Goal: Information Seeking & Learning: Learn about a topic

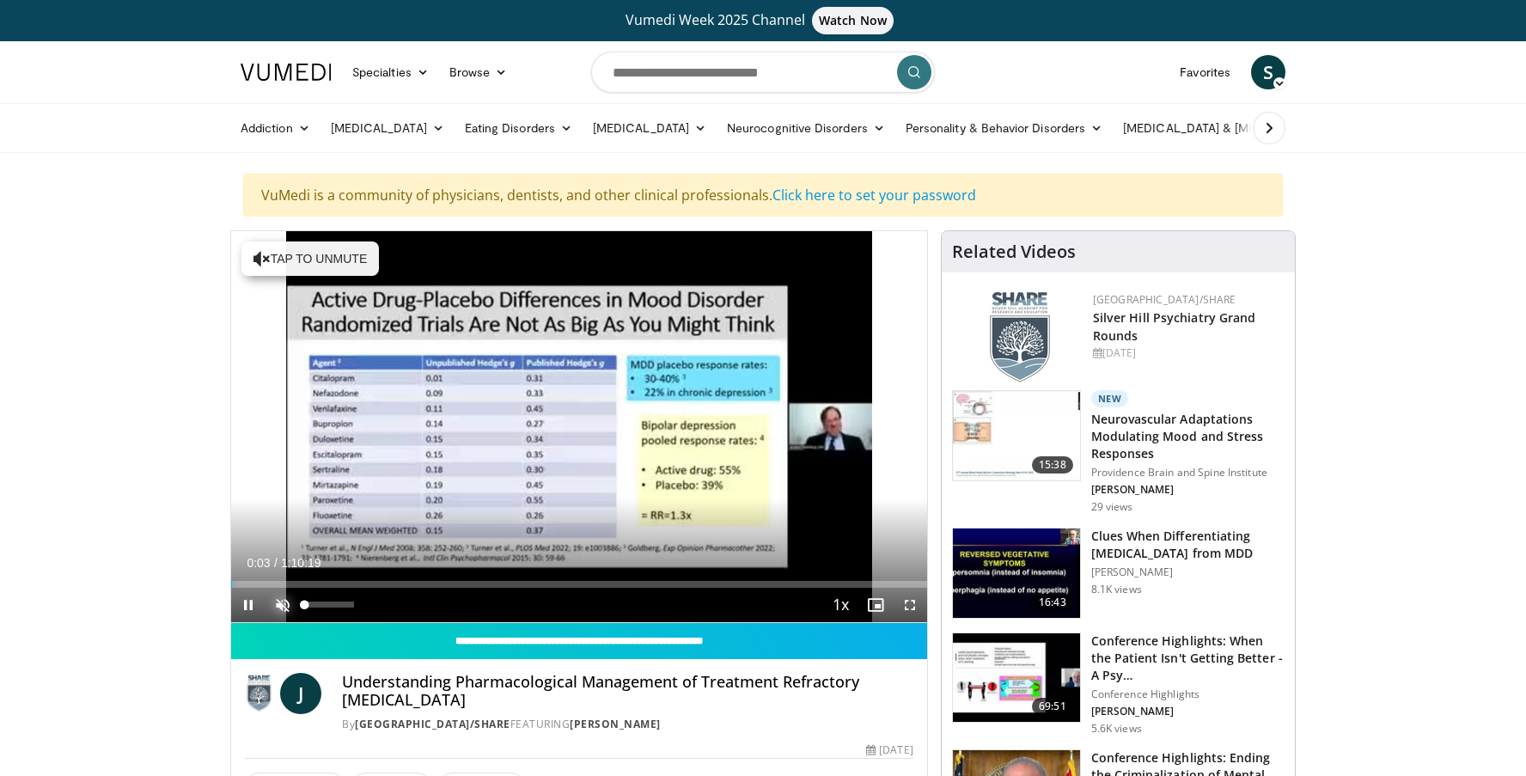
click at [290, 603] on span "Video Player" at bounding box center [283, 605] width 34 height 34
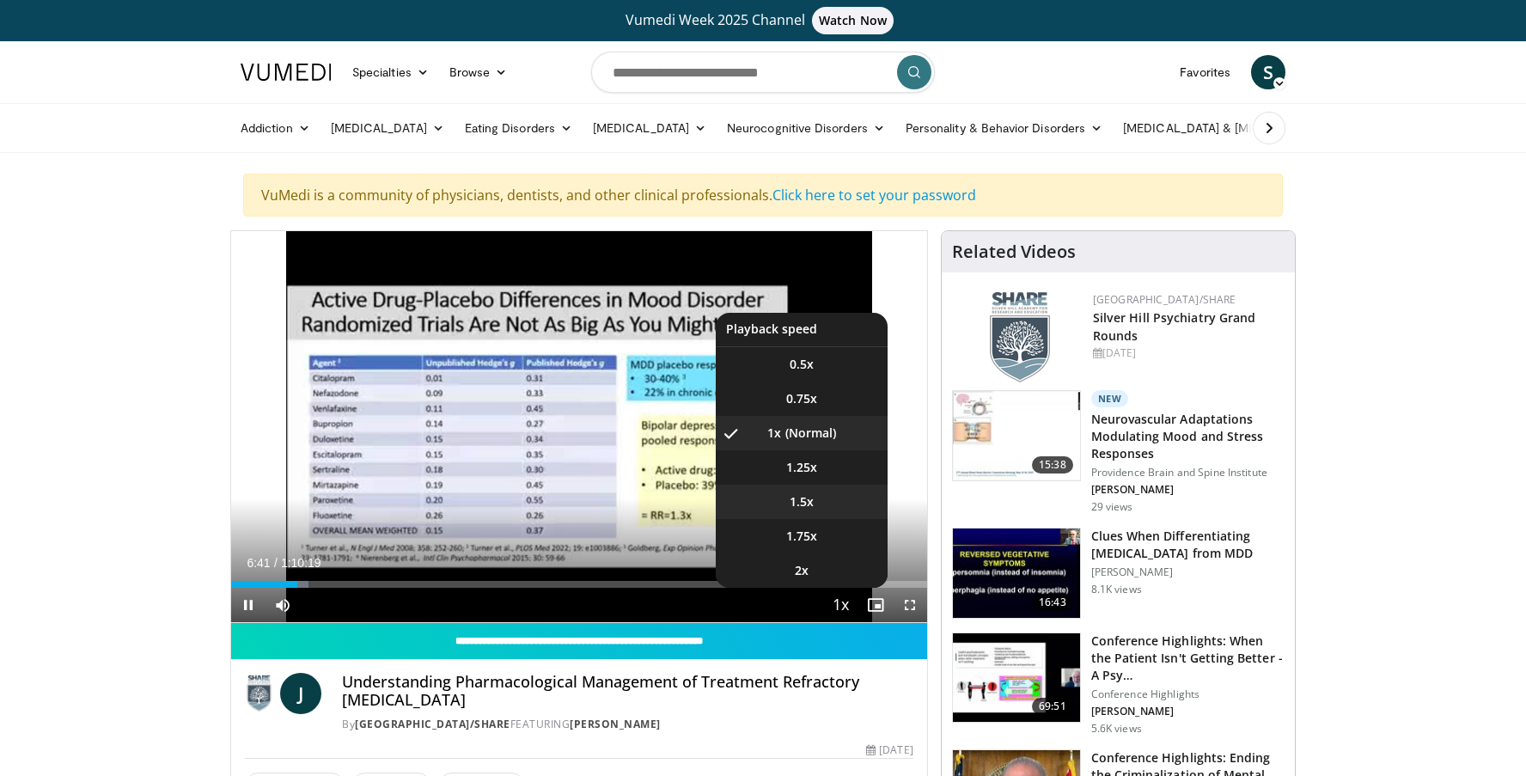
click at [820, 498] on video-js "**********" at bounding box center [579, 427] width 696 height 392
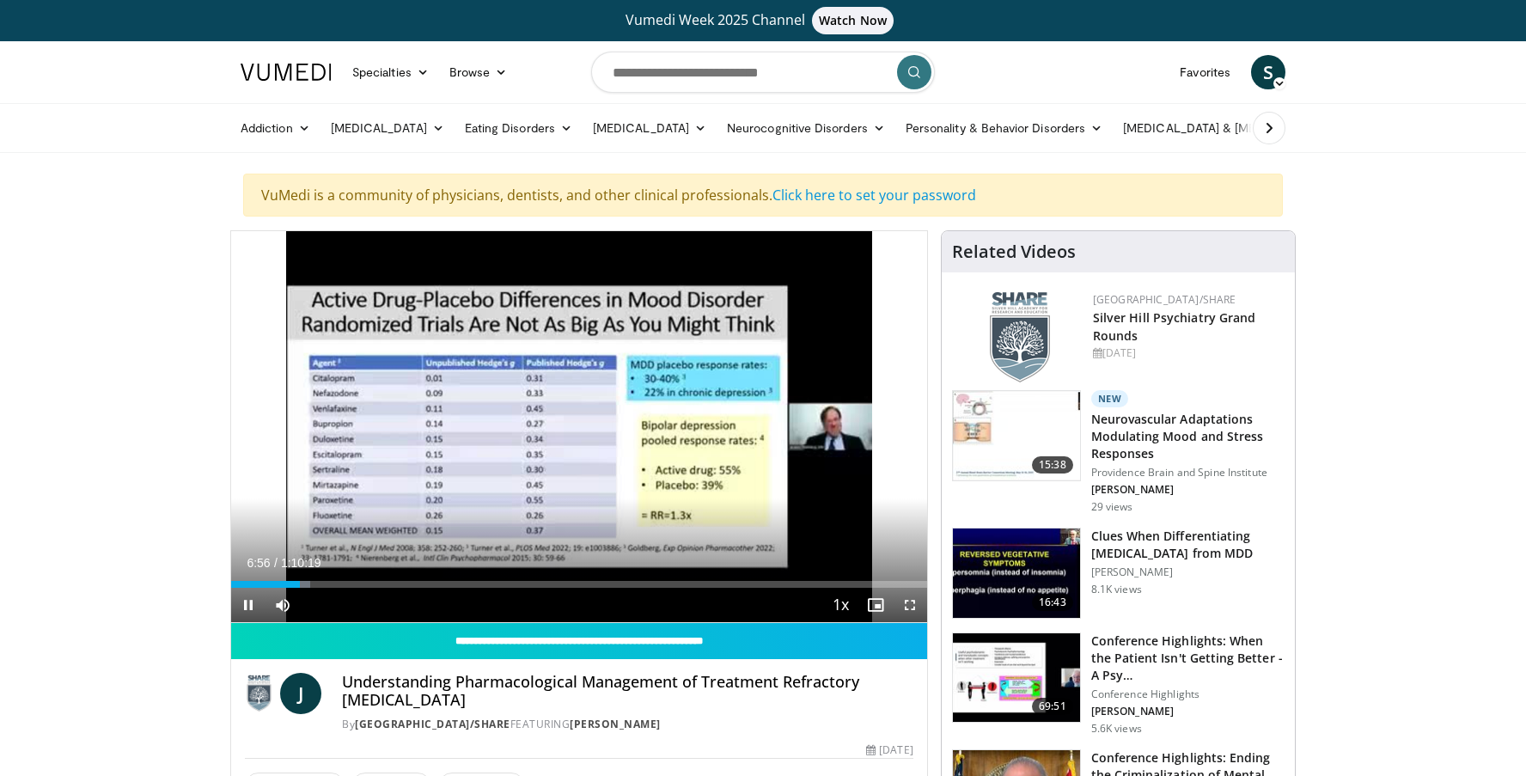
click at [810, 508] on div "10 seconds Tap to unmute" at bounding box center [579, 426] width 696 height 391
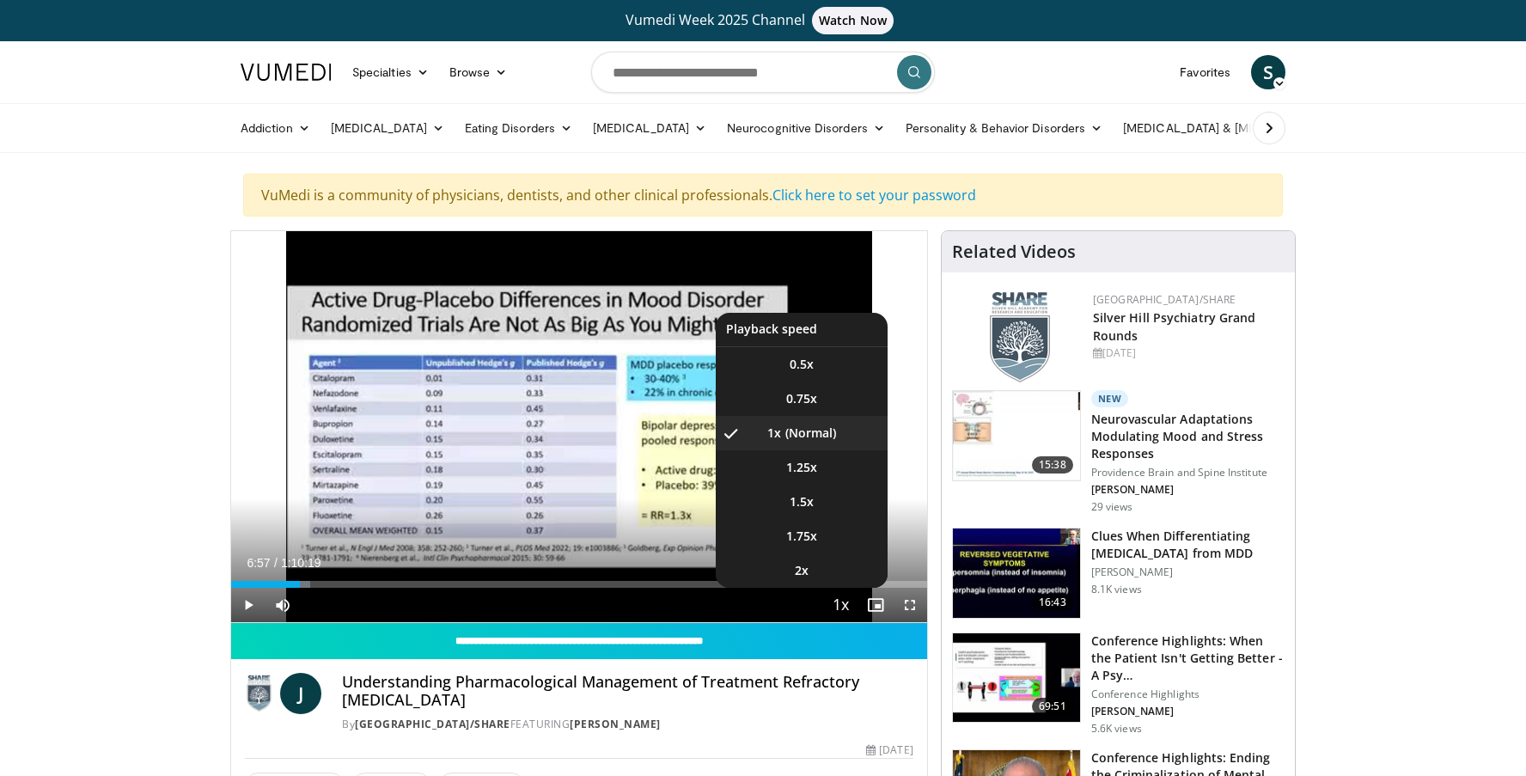
click at [837, 602] on span "Video Player" at bounding box center [841, 606] width 24 height 34
click at [822, 501] on li "1.5x" at bounding box center [802, 502] width 172 height 34
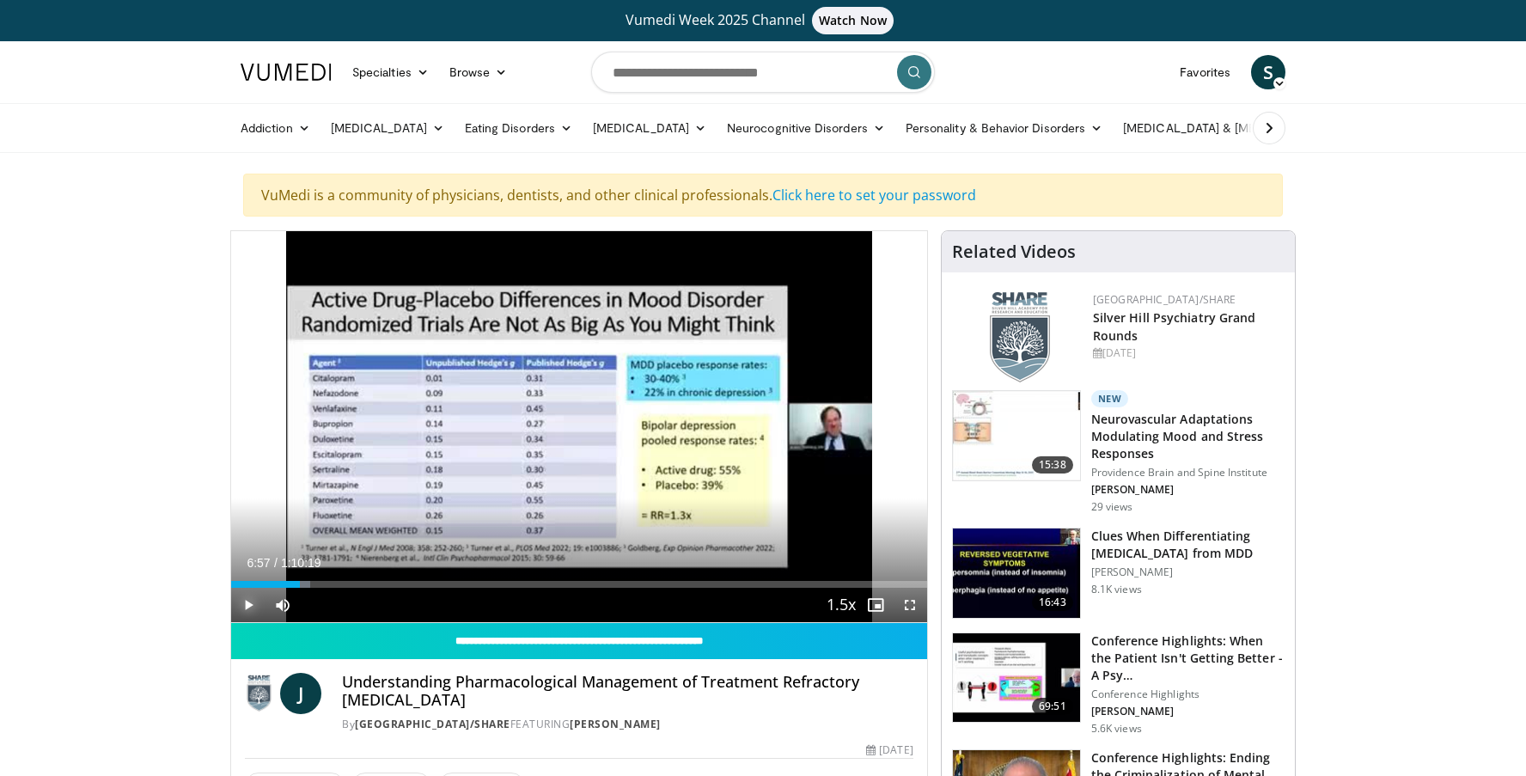
click at [242, 604] on span "Video Player" at bounding box center [248, 605] width 34 height 34
click at [915, 603] on span "Video Player" at bounding box center [910, 605] width 34 height 34
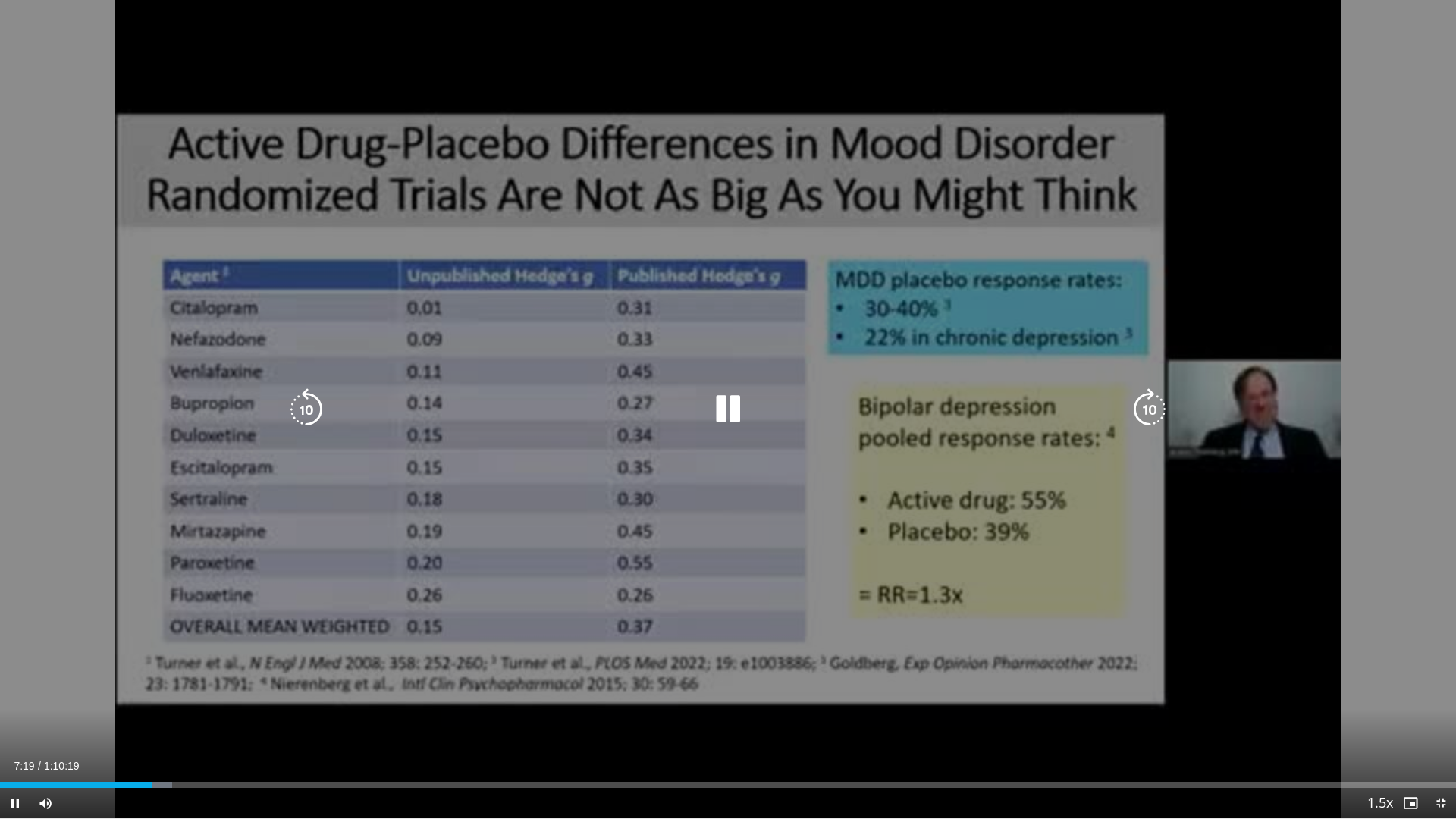
click at [675, 646] on div "10 seconds Tap to unmute" at bounding box center [728, 409] width 1456 height 818
click at [751, 684] on div "10 seconds Tap to unmute" at bounding box center [728, 409] width 1456 height 818
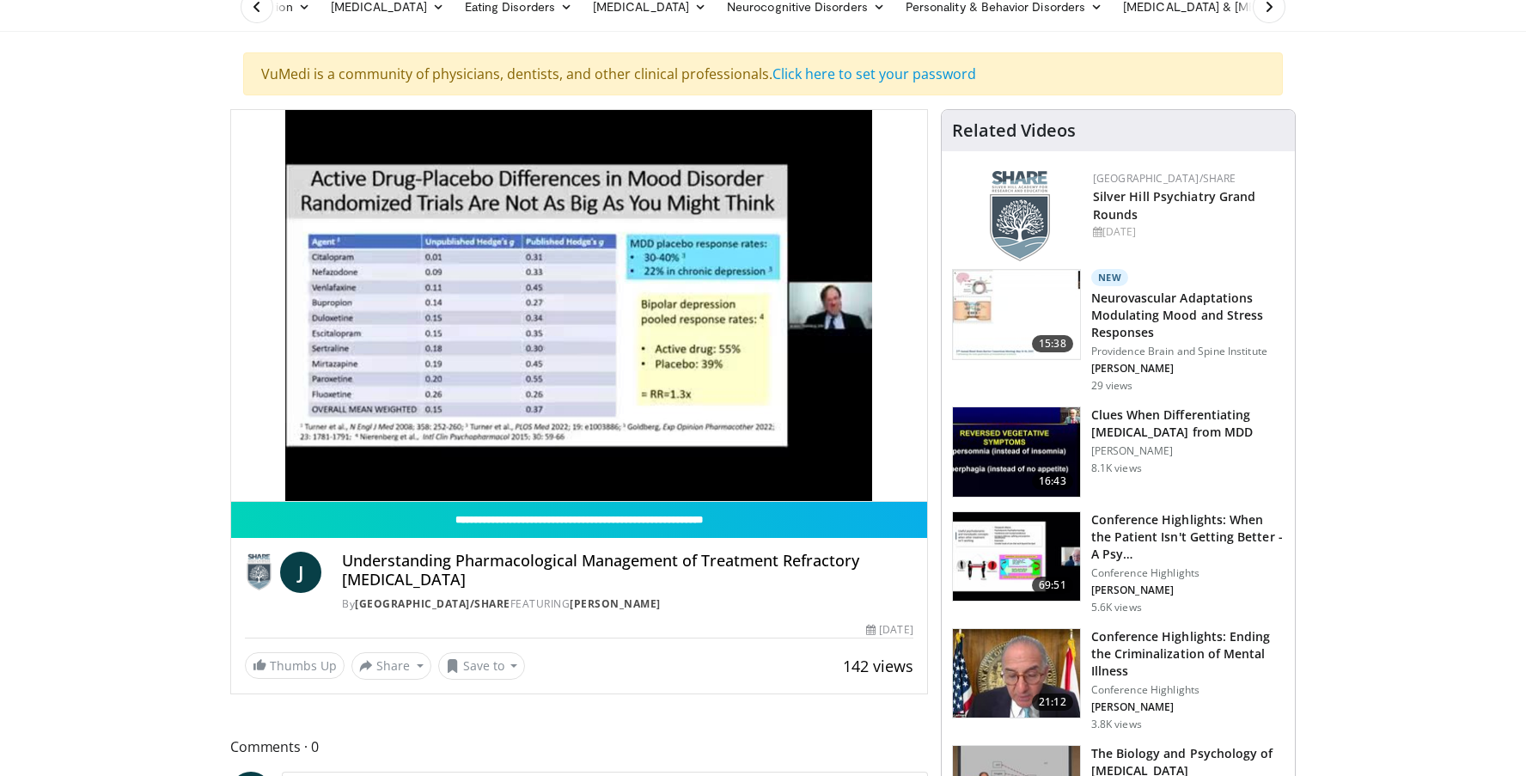
scroll to position [86, 0]
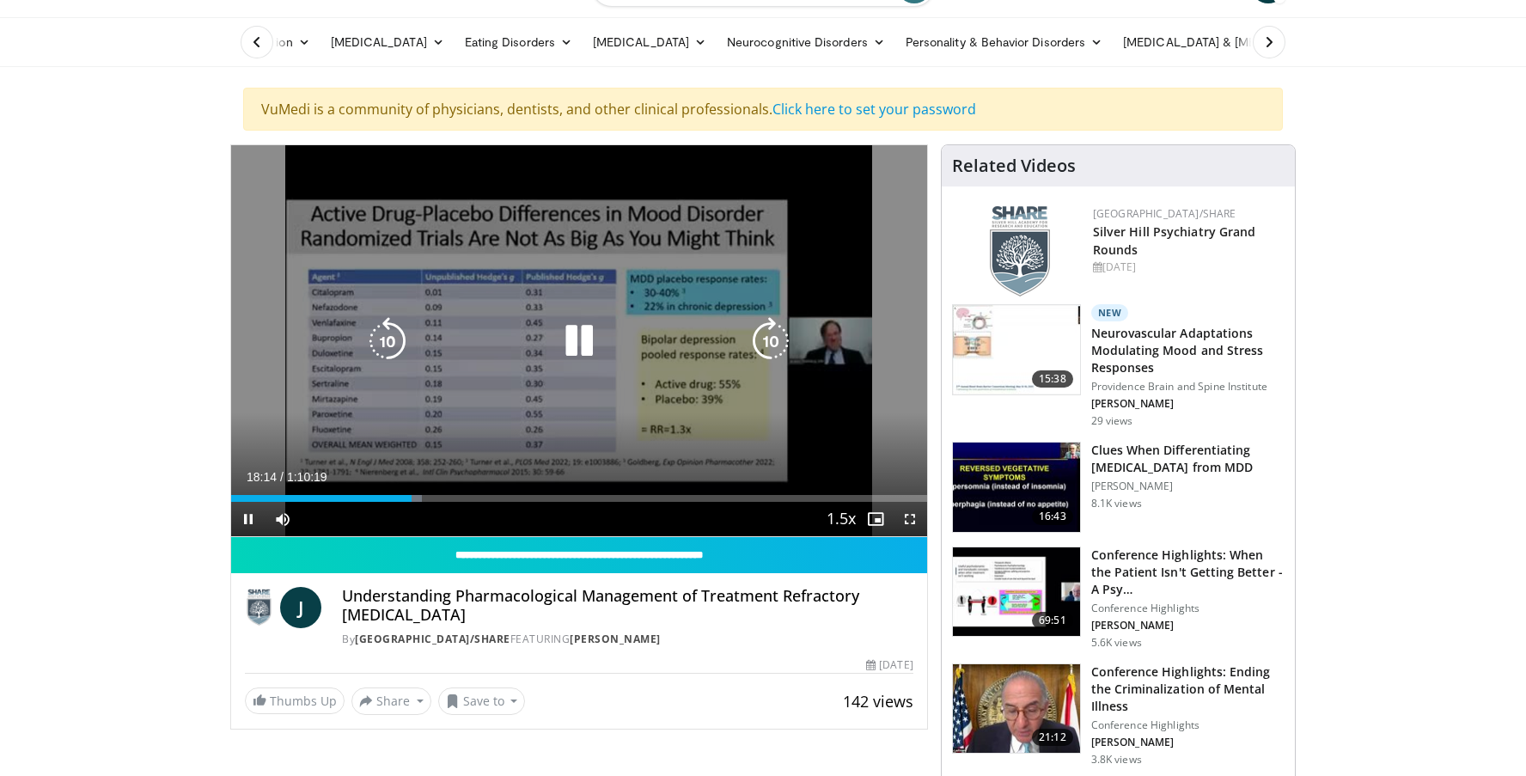
click at [584, 351] on icon "Video Player" at bounding box center [579, 341] width 48 height 48
